Goal: Information Seeking & Learning: Understand process/instructions

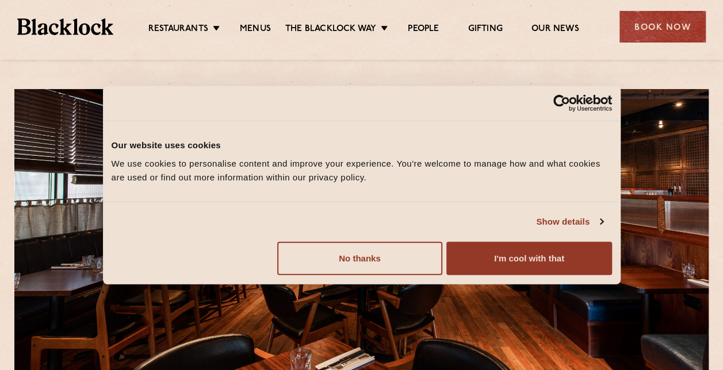
click at [524, 226] on div "Show details" at bounding box center [353, 222] width 500 height 14
click at [584, 279] on div "Do not sell or share my personal information No thanks Allow selection Customiz…" at bounding box center [361, 258] width 517 height 51
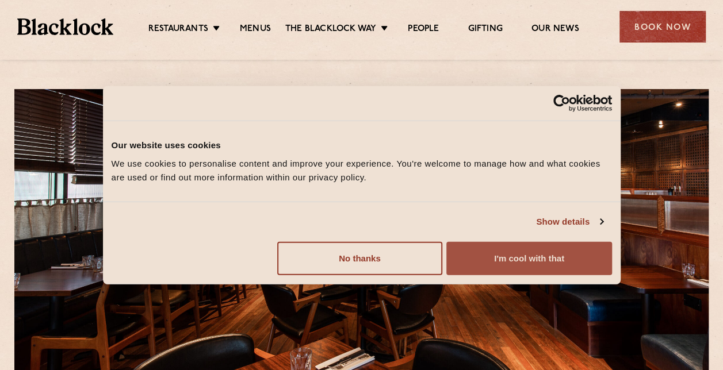
click at [554, 267] on button "I'm cool with that" at bounding box center [528, 257] width 165 height 33
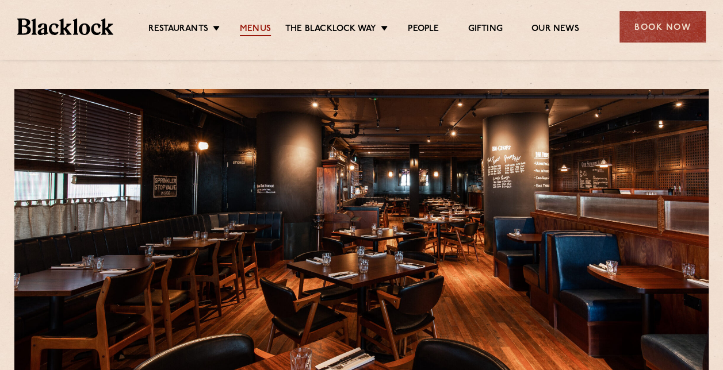
click at [260, 25] on link "Menus" at bounding box center [255, 30] width 31 height 13
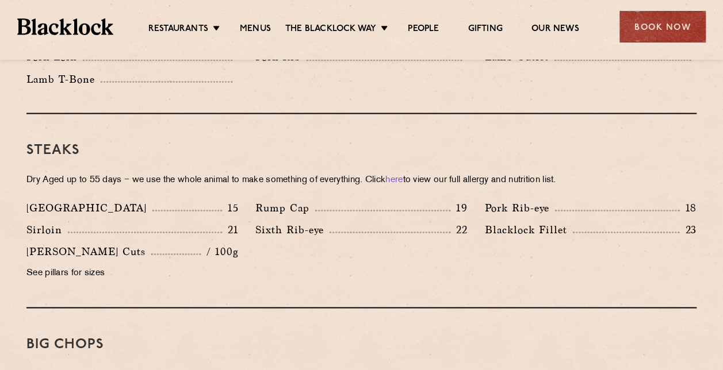
scroll to position [963, 0]
